Goal: Task Accomplishment & Management: Use online tool/utility

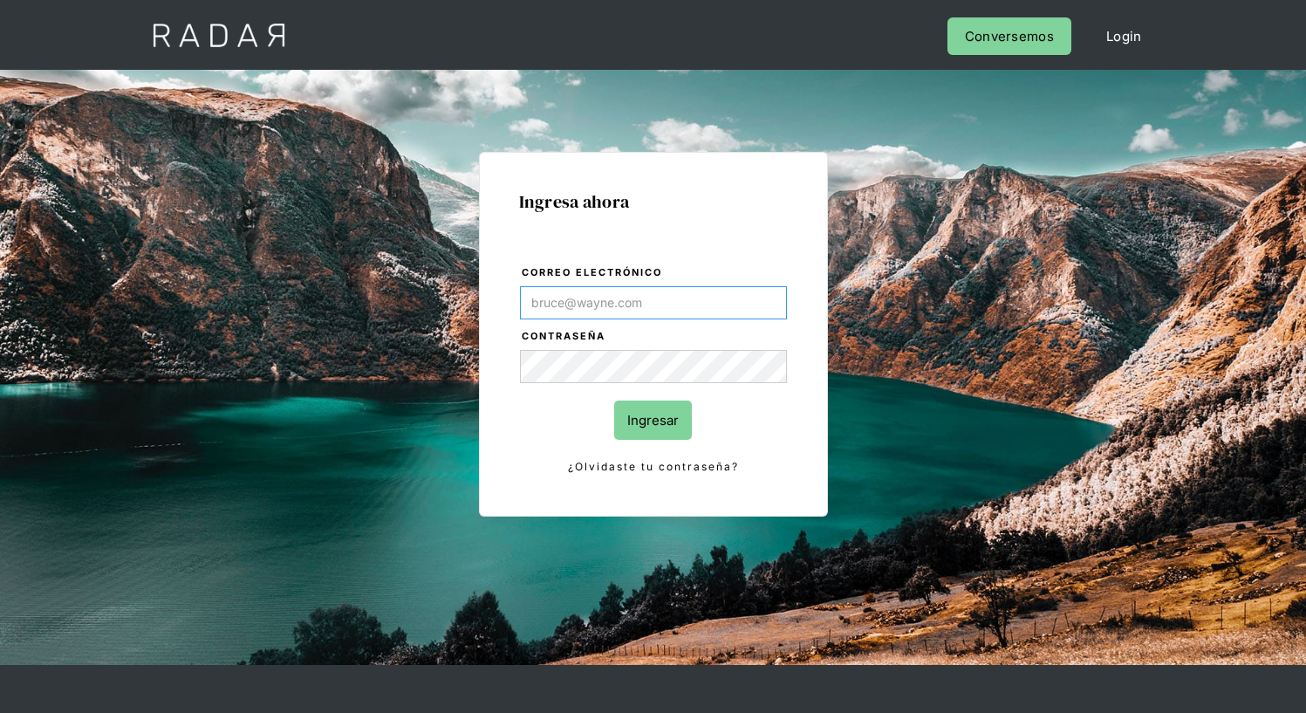
type input "[EMAIL_ADDRESS][PERSON_NAME][DOMAIN_NAME]"
click at [652, 420] on input "Ingresar" at bounding box center [653, 419] width 78 height 39
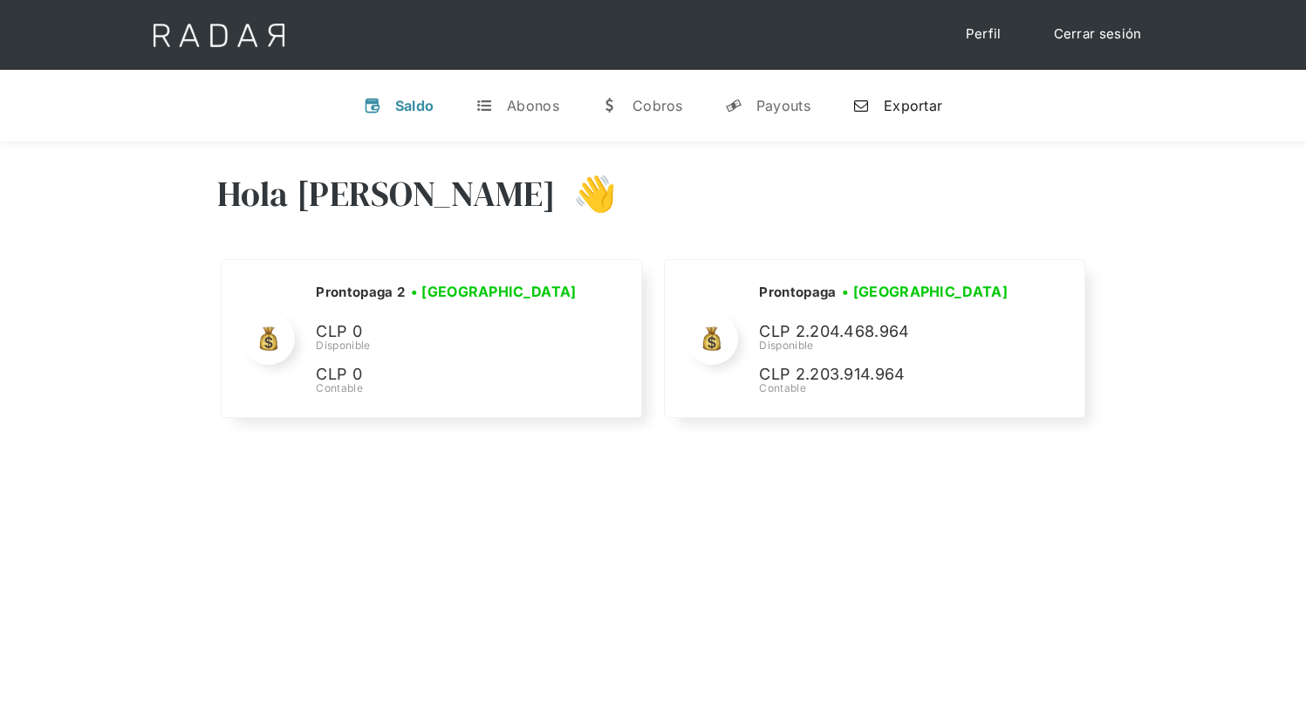
click at [897, 105] on div "Exportar" at bounding box center [913, 105] width 58 height 17
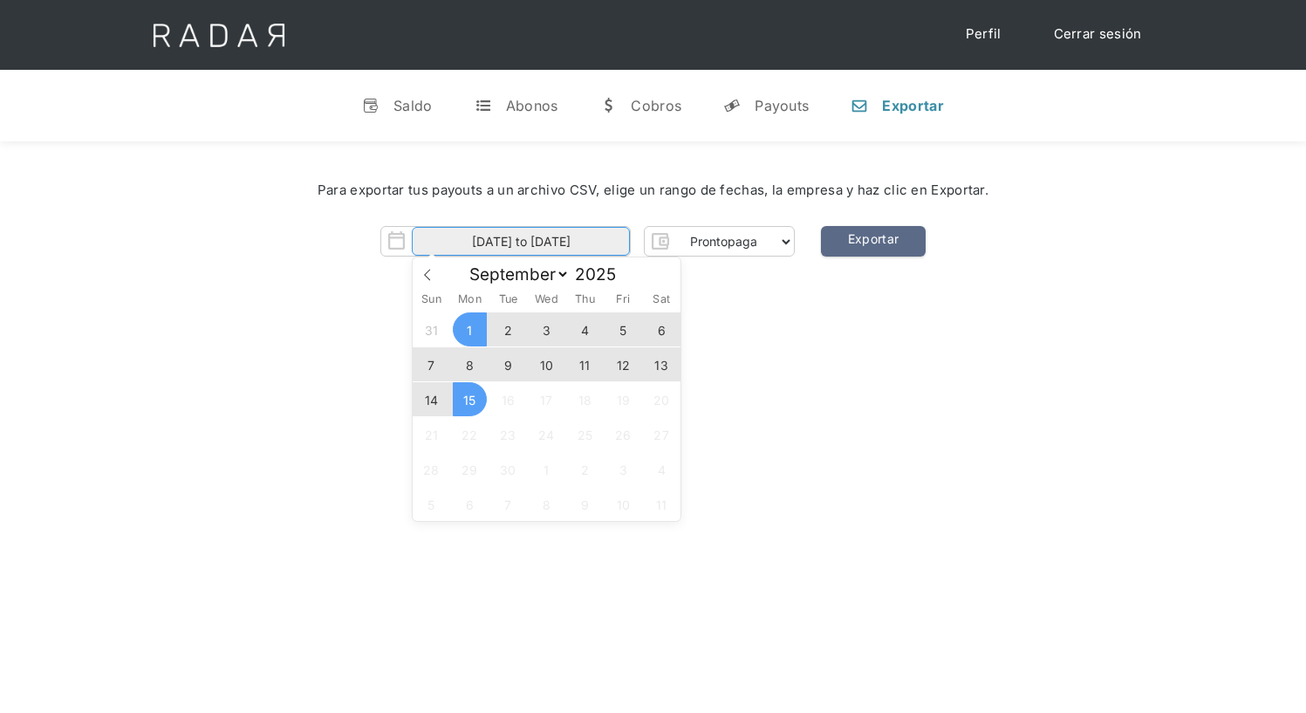
click at [521, 242] on input "[DATE] to [DATE]" at bounding box center [521, 241] width 218 height 29
click at [623, 365] on span "12" at bounding box center [623, 364] width 34 height 34
type input "[DATE]"
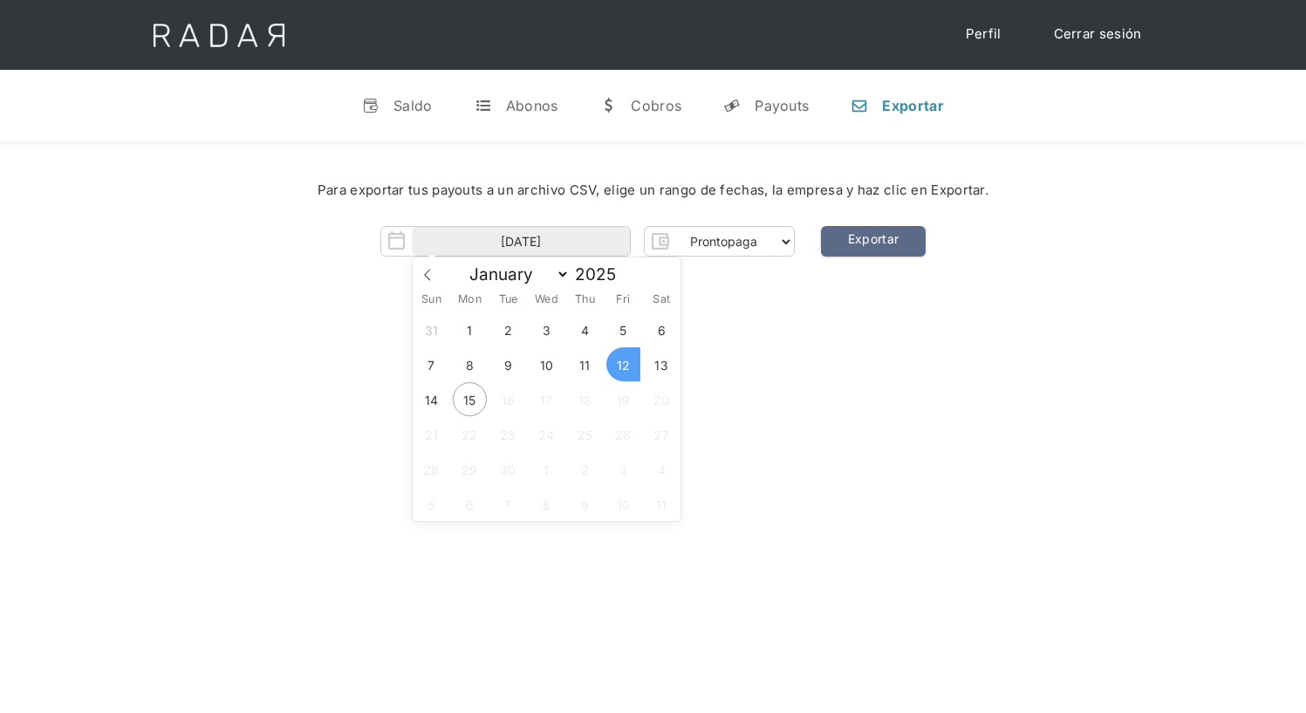
click at [623, 365] on span "12" at bounding box center [623, 364] width 34 height 34
click at [872, 242] on link "Exportar" at bounding box center [873, 241] width 105 height 31
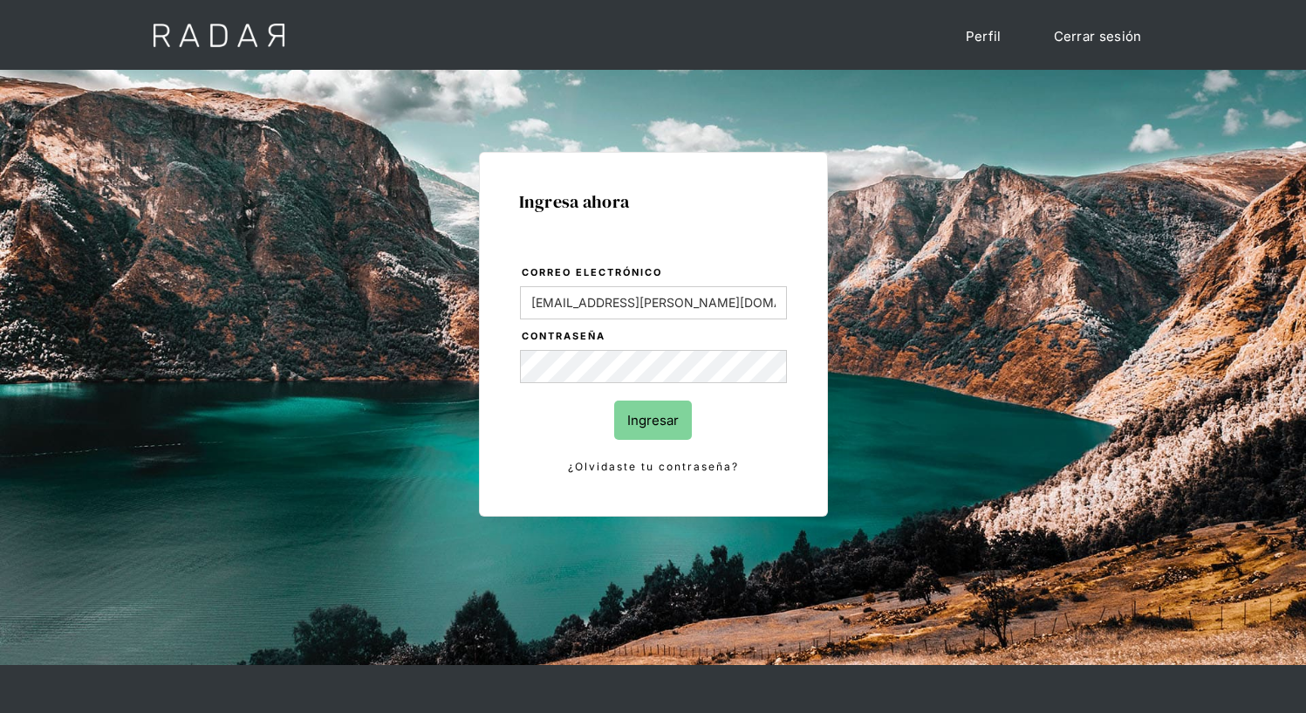
click at [652, 420] on input "Ingresar" at bounding box center [653, 419] width 78 height 39
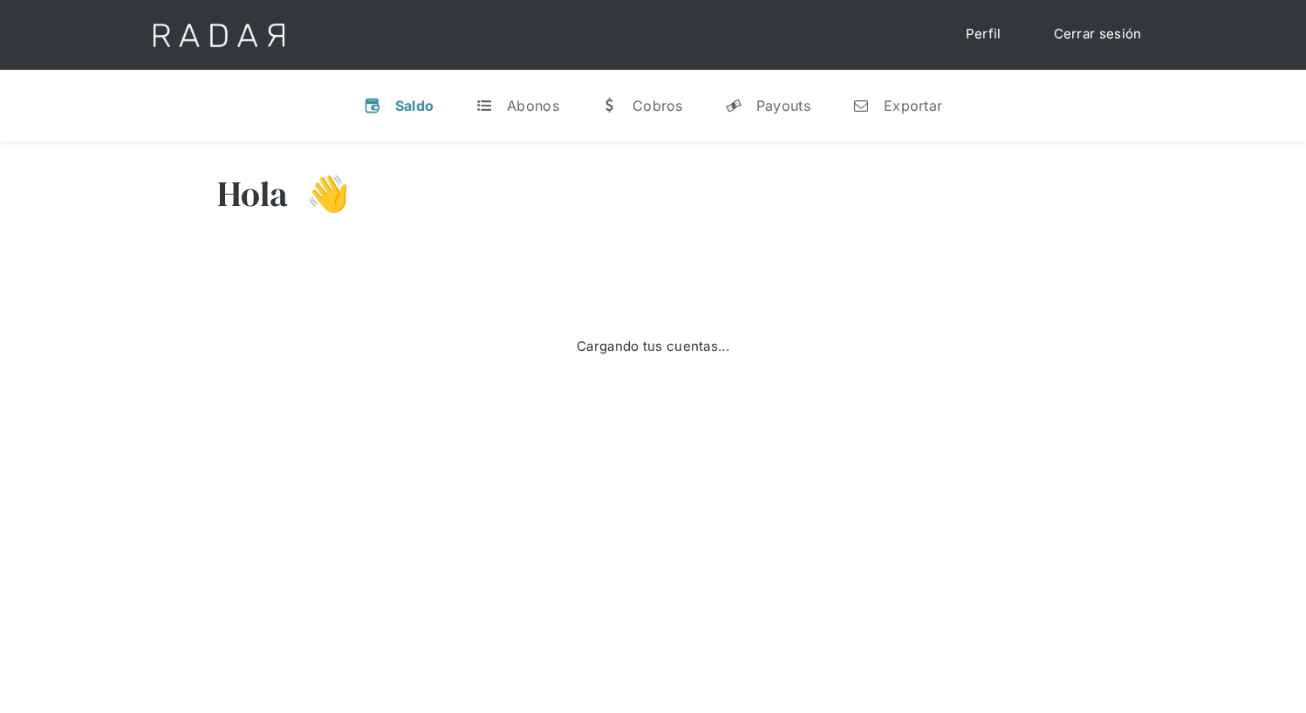
select select "prontopaga"
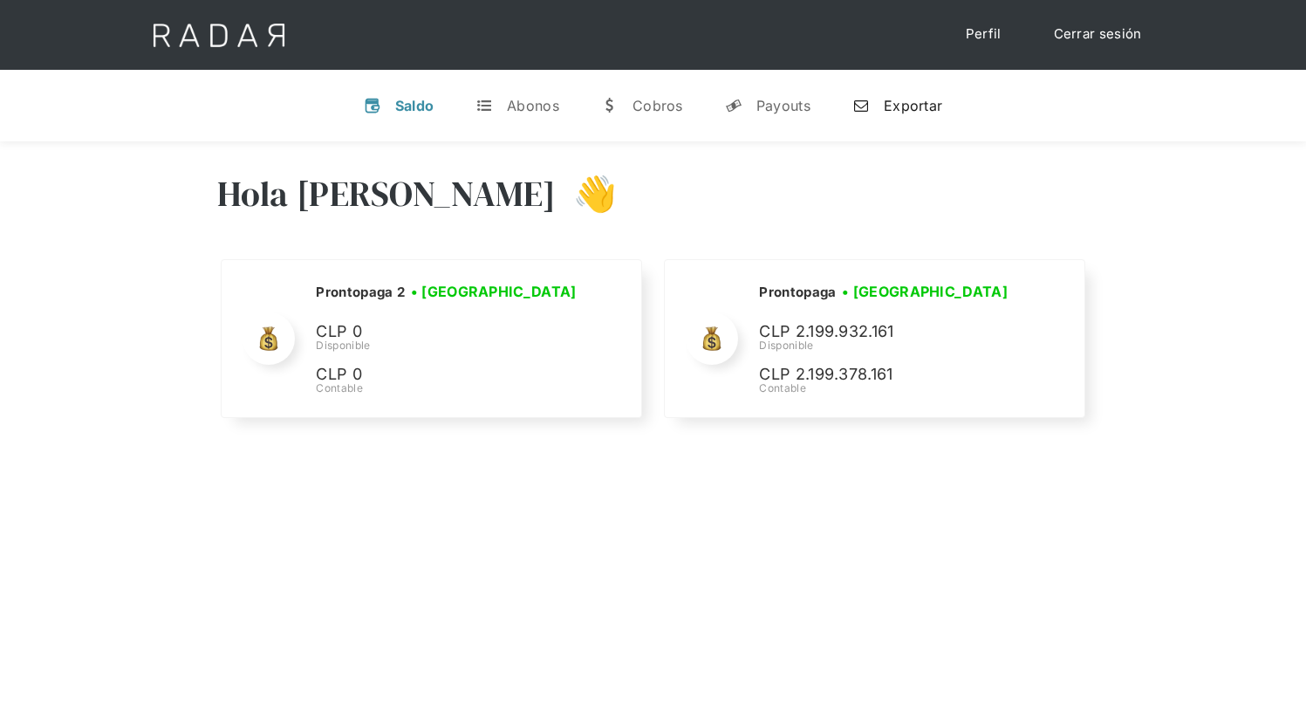
click at [897, 105] on div "Exportar" at bounding box center [913, 105] width 58 height 17
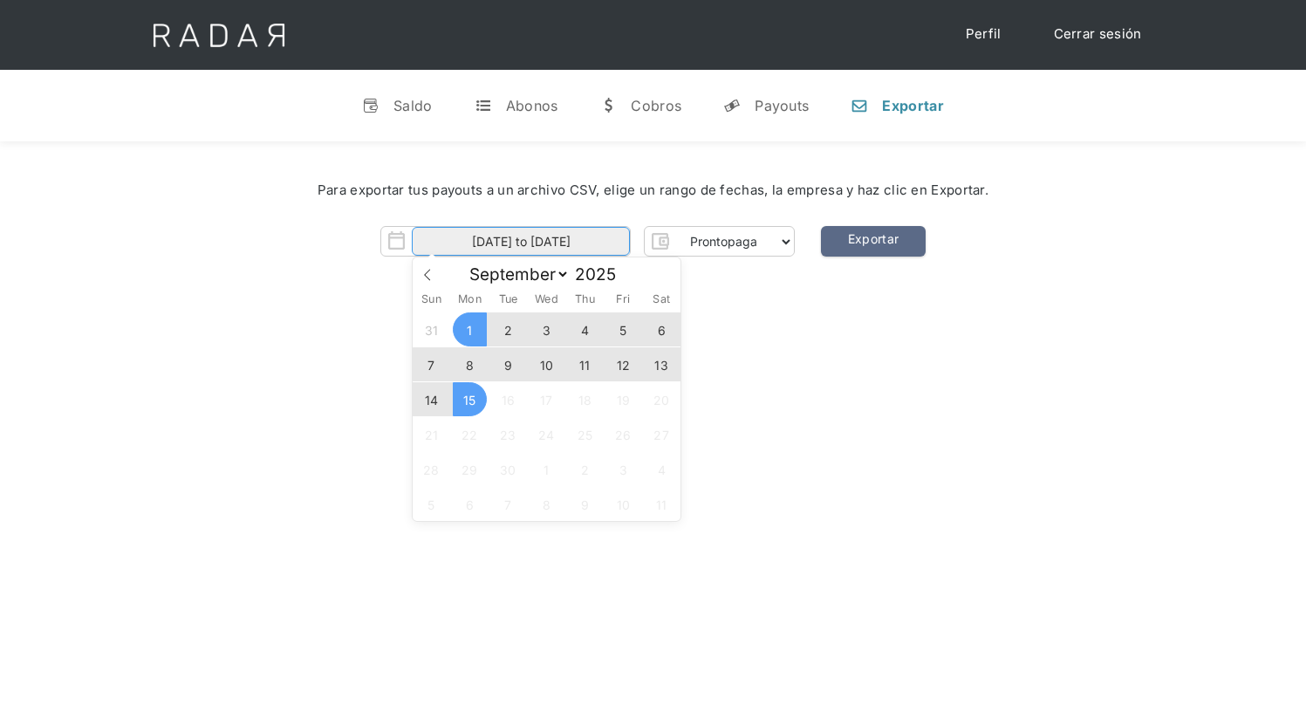
click at [521, 242] on input "[DATE] to [DATE]" at bounding box center [521, 241] width 218 height 29
click at [661, 365] on span "13" at bounding box center [662, 364] width 34 height 34
type input "[DATE]"
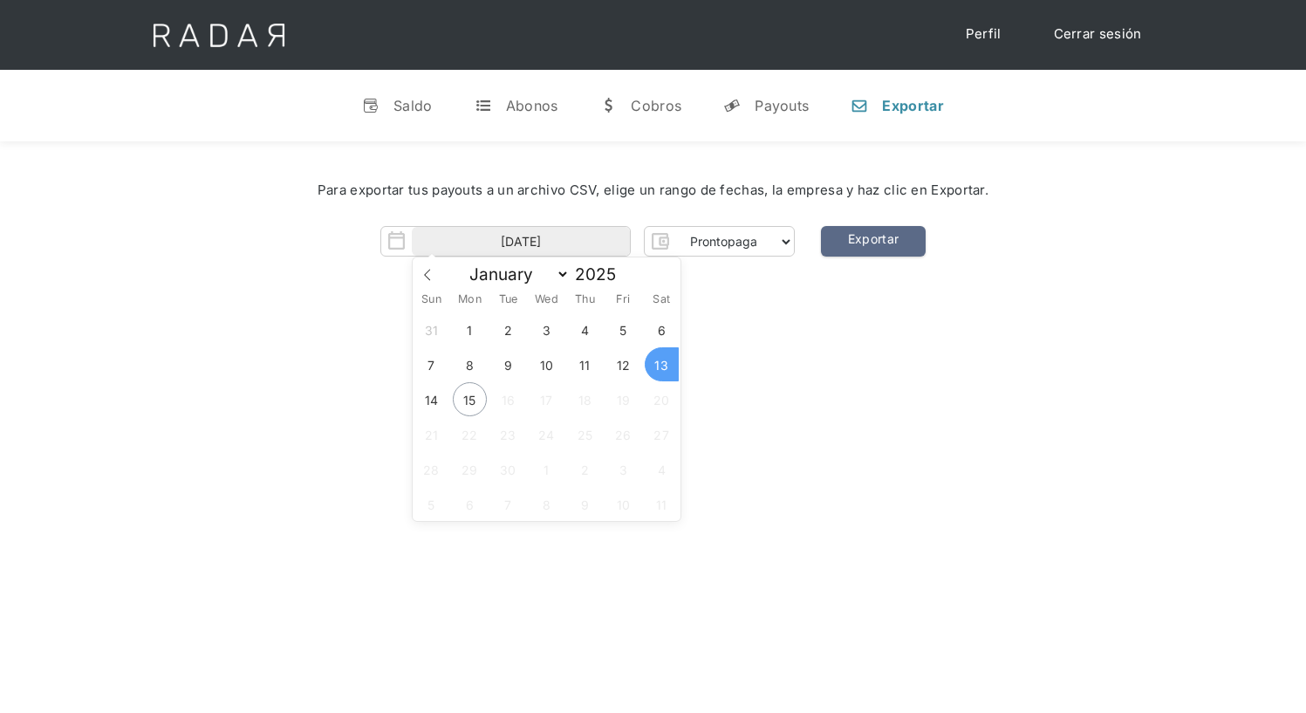
click at [661, 365] on span "13" at bounding box center [662, 364] width 34 height 34
click at [872, 242] on link "Exportar" at bounding box center [873, 241] width 105 height 31
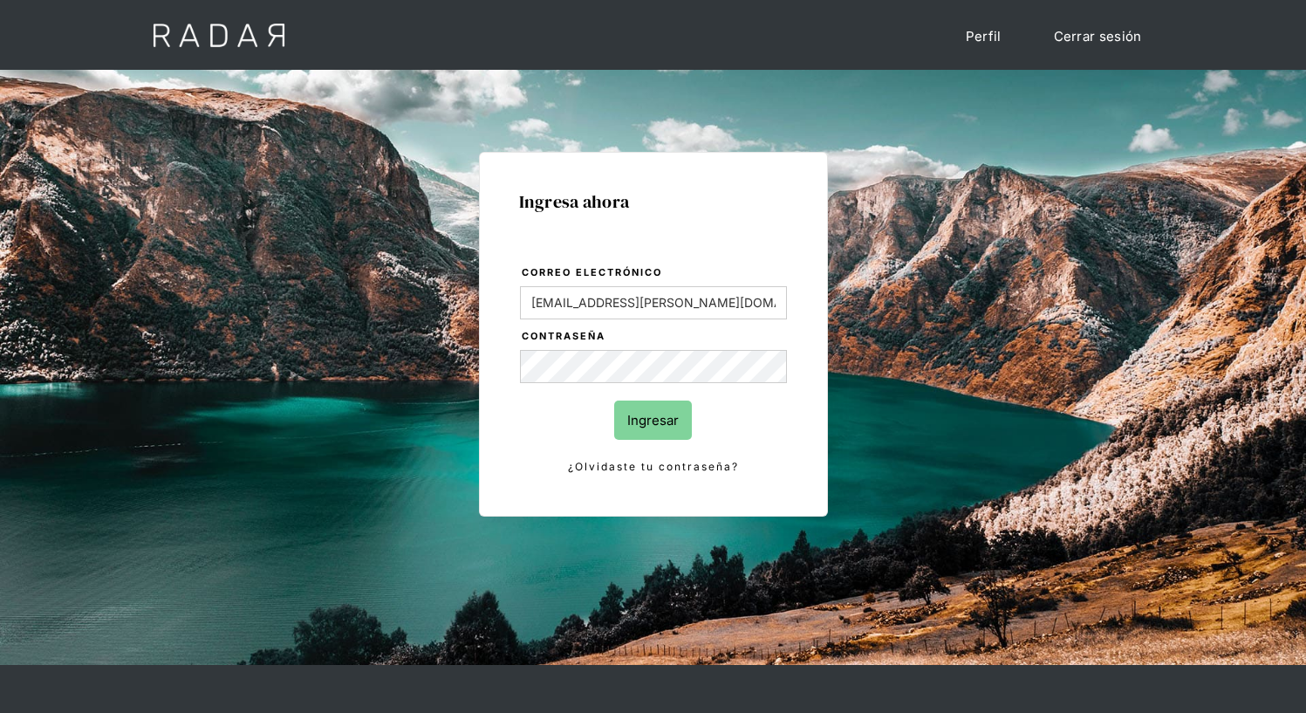
click at [652, 420] on input "Ingresar" at bounding box center [653, 419] width 78 height 39
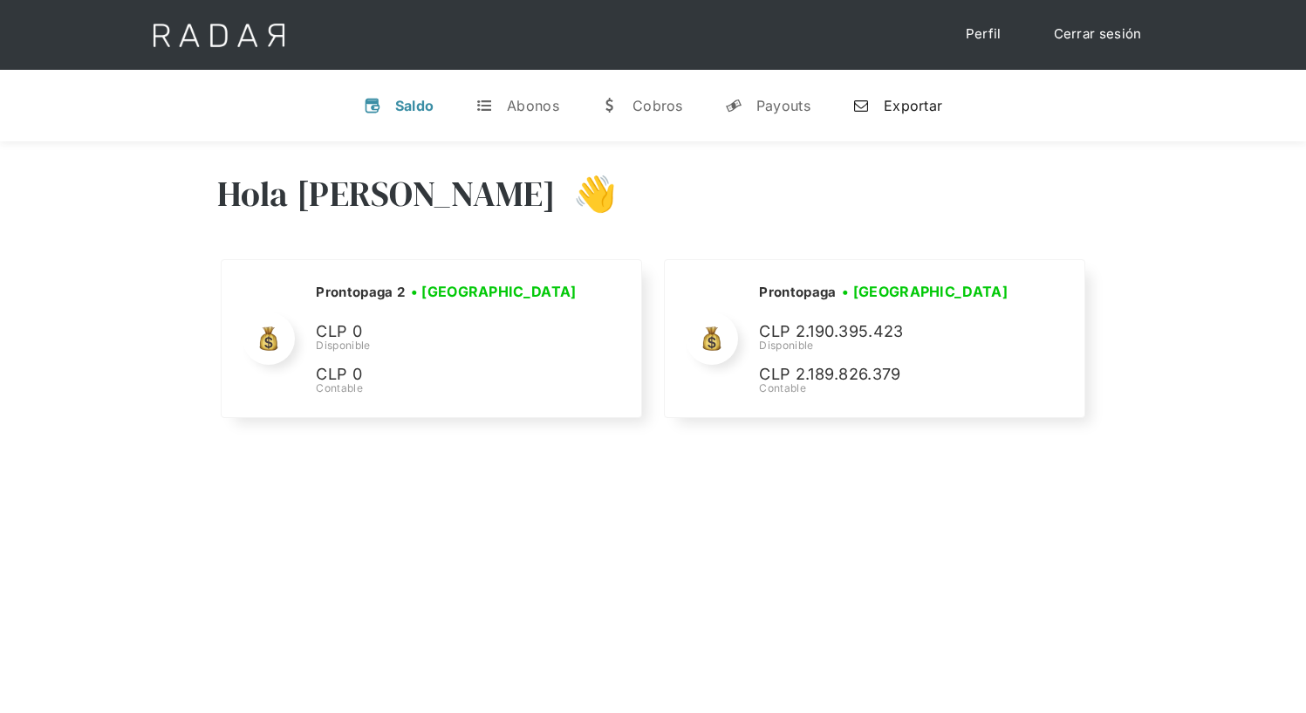
click at [897, 105] on div "Exportar" at bounding box center [913, 105] width 58 height 17
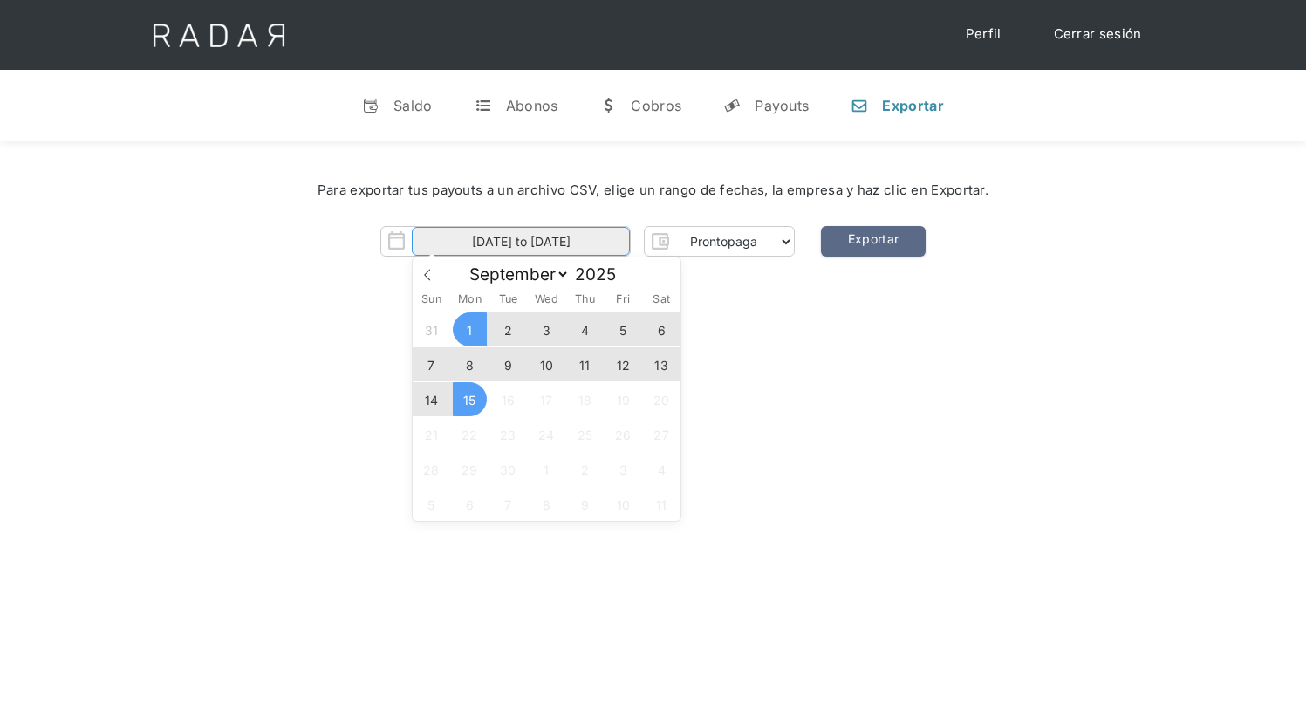
click at [521, 242] on input "[DATE] to [DATE]" at bounding box center [521, 241] width 218 height 29
click at [431, 400] on span "14" at bounding box center [431, 399] width 34 height 34
type input "[DATE]"
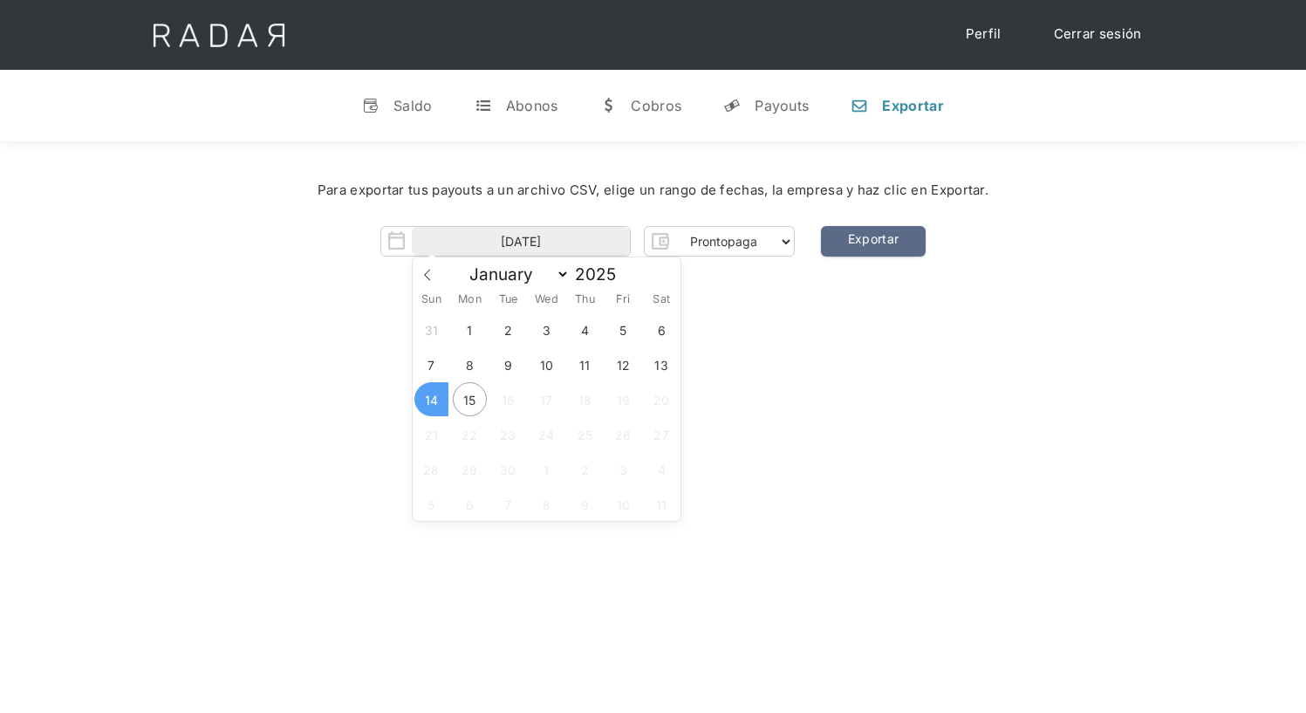
click at [431, 400] on span "14" at bounding box center [431, 399] width 34 height 34
click at [872, 242] on link "Exportar" at bounding box center [873, 241] width 105 height 31
